Goal: Task Accomplishment & Management: Use online tool/utility

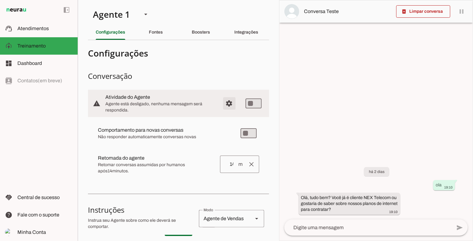
click at [226, 104] on span "Configurações avançadas" at bounding box center [229, 103] width 15 height 15
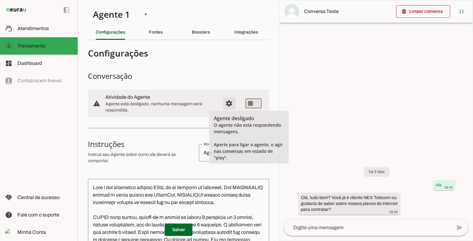
click at [226, 102] on span "Configurações avançadas" at bounding box center [229, 103] width 15 height 15
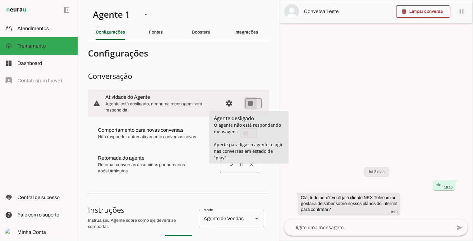
type md-switch "on"
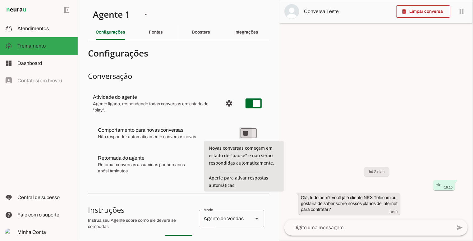
type md-switch "on"
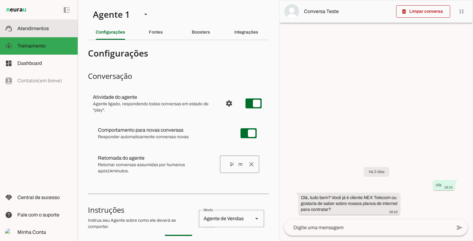
click at [50, 35] on md-item "support_agent Atendimentos Atendimentos" at bounding box center [39, 28] width 78 height 17
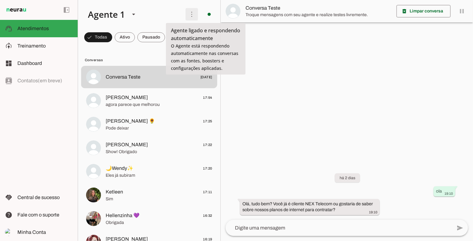
click at [188, 18] on span at bounding box center [191, 14] width 15 height 15
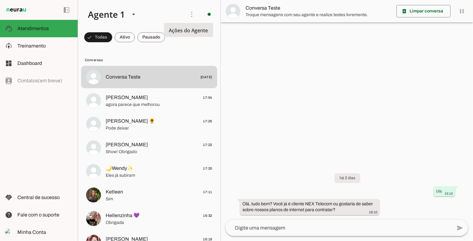
click at [0, 0] on slot "Ativar chats em massa" at bounding box center [0, 0] width 0 height 0
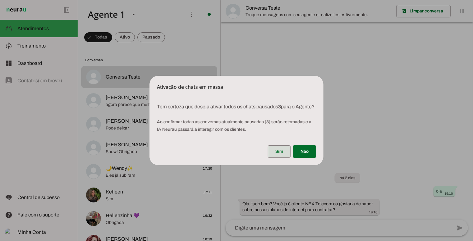
click at [280, 158] on span at bounding box center [279, 151] width 23 height 15
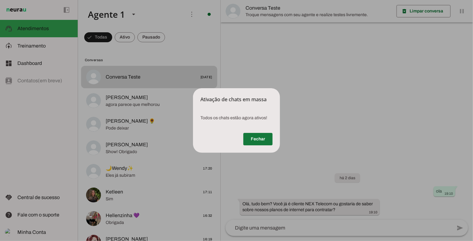
click at [260, 137] on span at bounding box center [257, 139] width 29 height 15
